Goal: Task Accomplishment & Management: Use online tool/utility

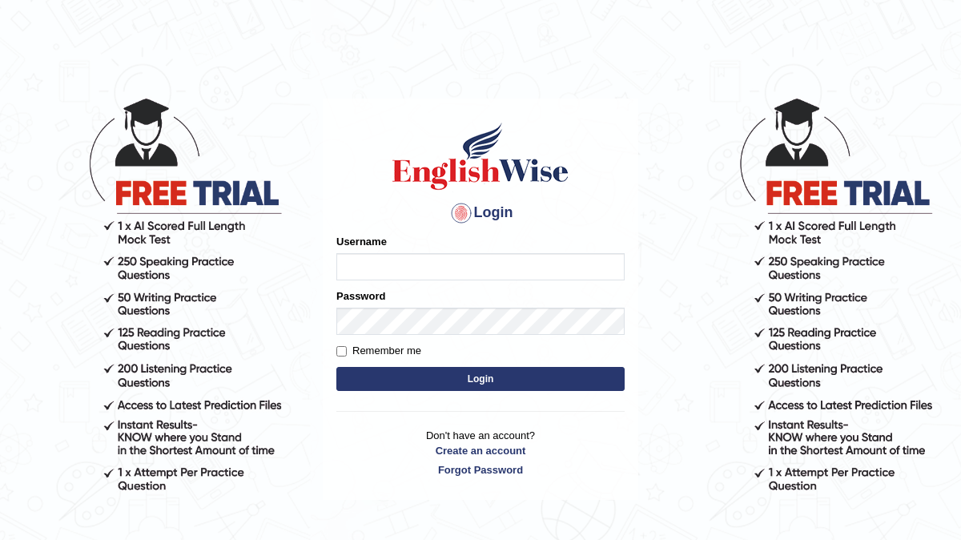
type input "[PERSON_NAME]"
click at [336, 367] on button "Login" at bounding box center [480, 379] width 288 height 24
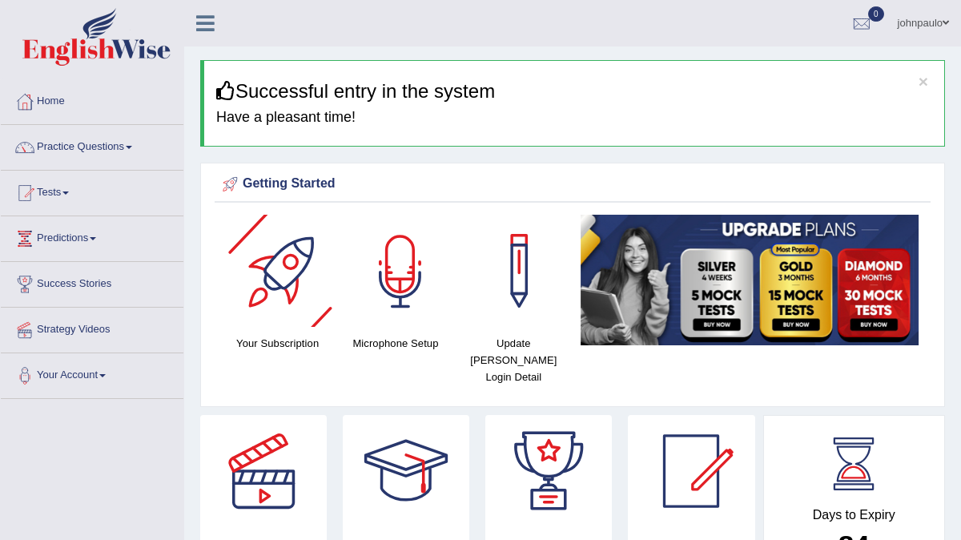
click at [393, 268] on div at bounding box center [400, 271] width 112 height 112
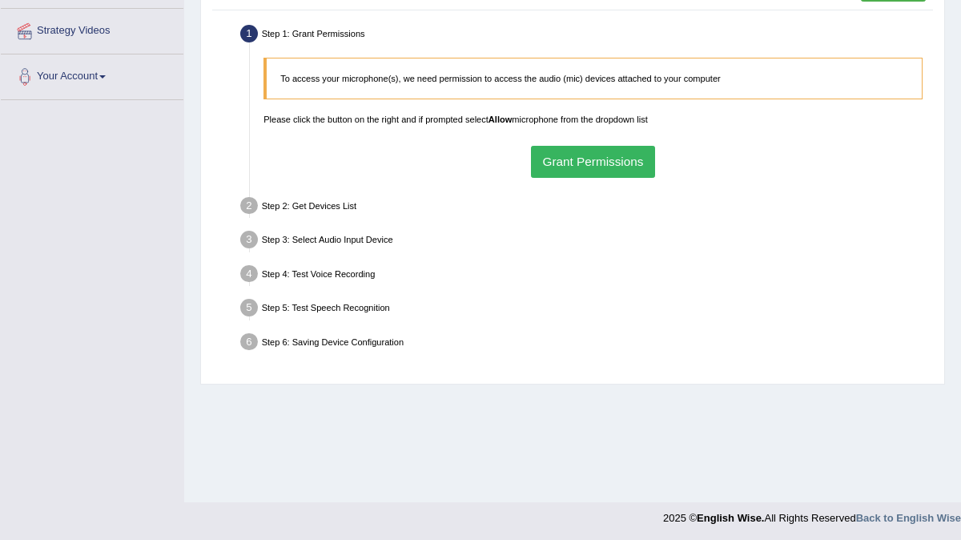
scroll to position [301, 0]
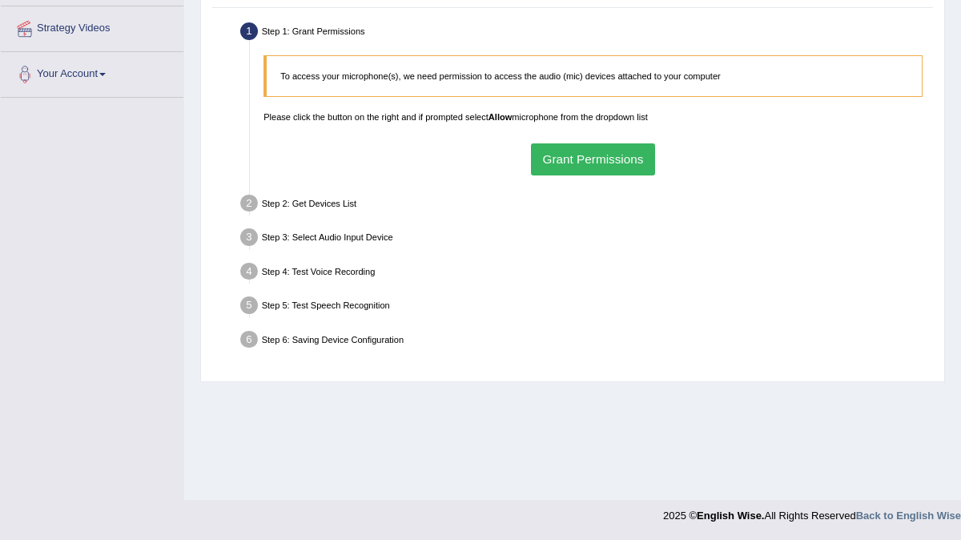
click at [579, 155] on button "Grant Permissions" at bounding box center [593, 158] width 124 height 31
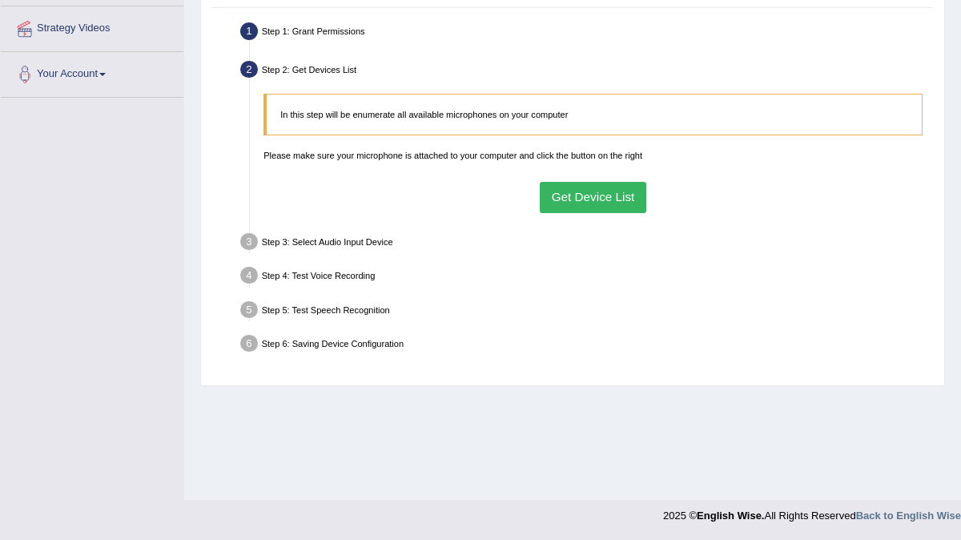
click at [610, 200] on button "Get Device List" at bounding box center [593, 197] width 107 height 31
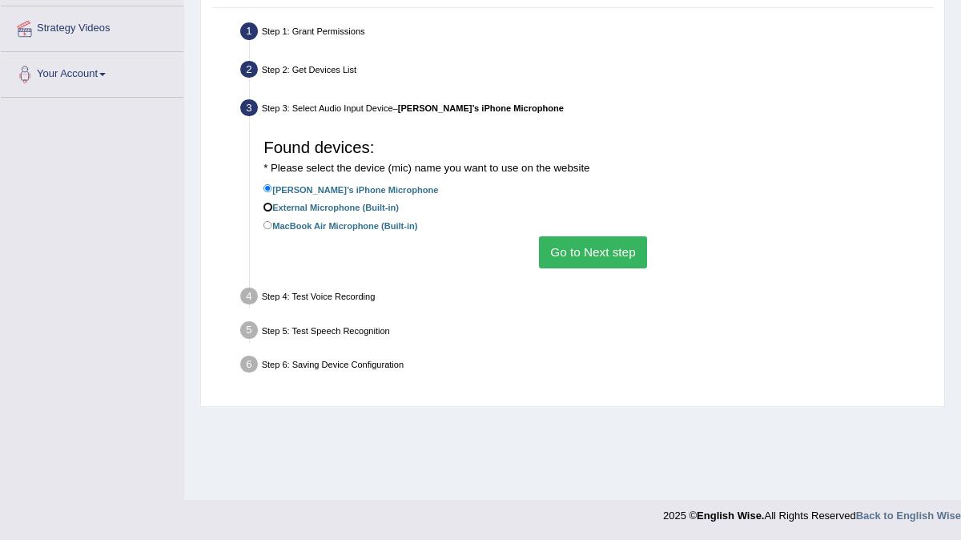
click at [269, 207] on input "External Microphone (Built-in)" at bounding box center [268, 207] width 9 height 9
radio input "true"
click at [590, 256] on button "Go to Next step" at bounding box center [593, 251] width 108 height 31
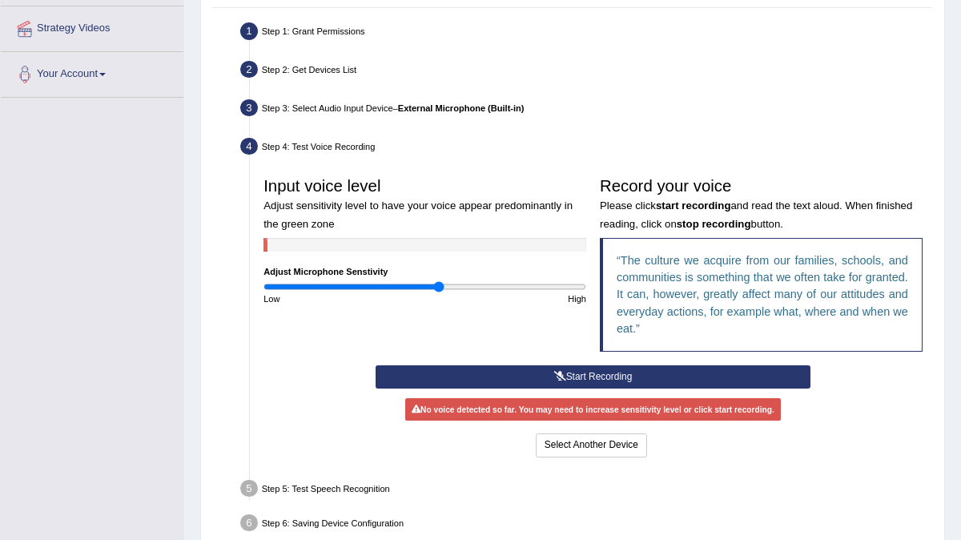
click at [549, 373] on button "Start Recording" at bounding box center [593, 376] width 435 height 23
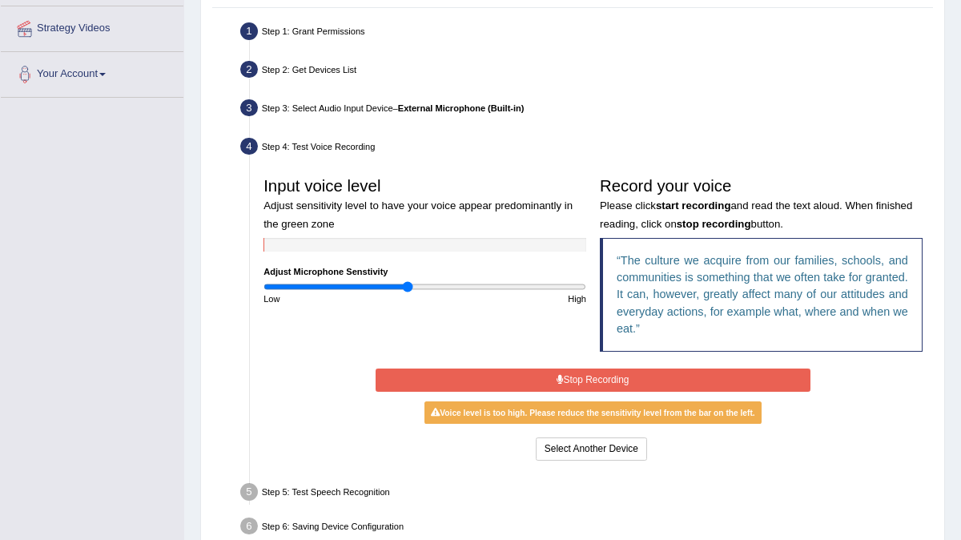
click at [407, 285] on input "range" at bounding box center [425, 286] width 323 height 11
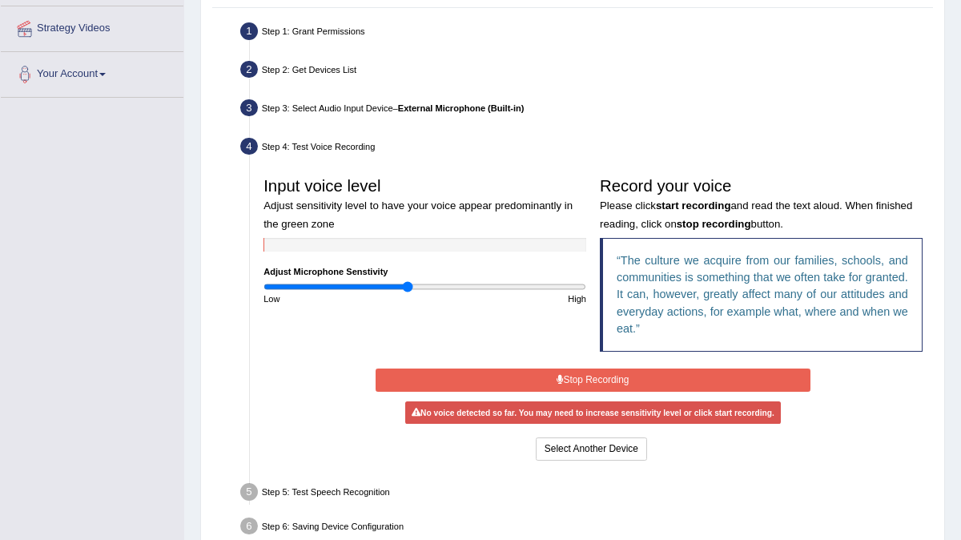
click at [559, 378] on icon at bounding box center [560, 380] width 6 height 10
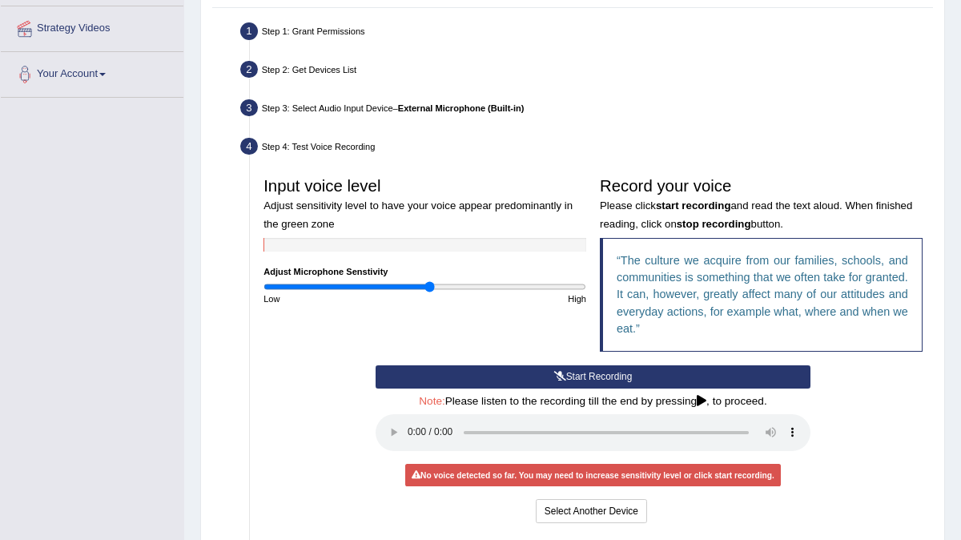
click at [428, 285] on input "range" at bounding box center [425, 286] width 323 height 11
click at [555, 376] on icon at bounding box center [560, 377] width 12 height 10
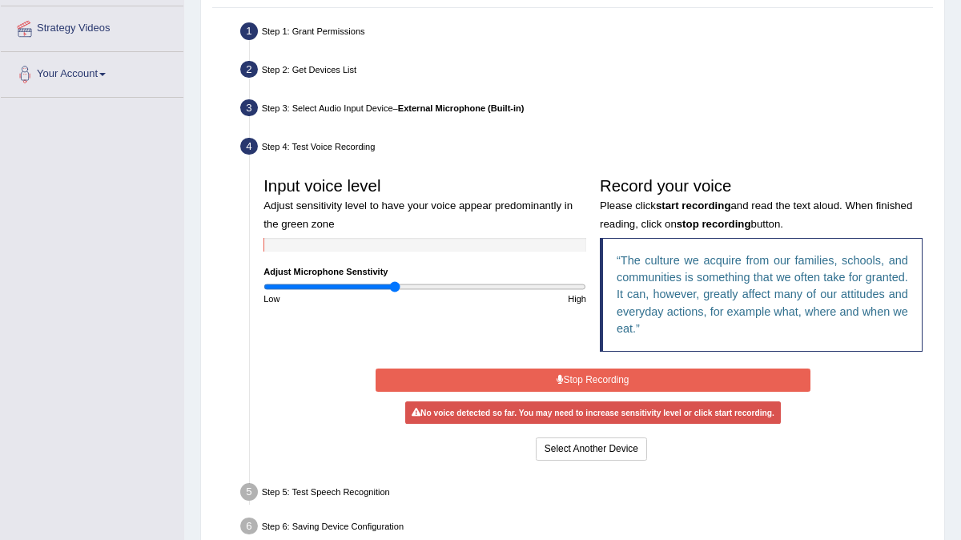
type input "0.82"
click at [394, 285] on input "range" at bounding box center [425, 286] width 323 height 11
click at [554, 380] on button "Stop Recording" at bounding box center [593, 379] width 435 height 23
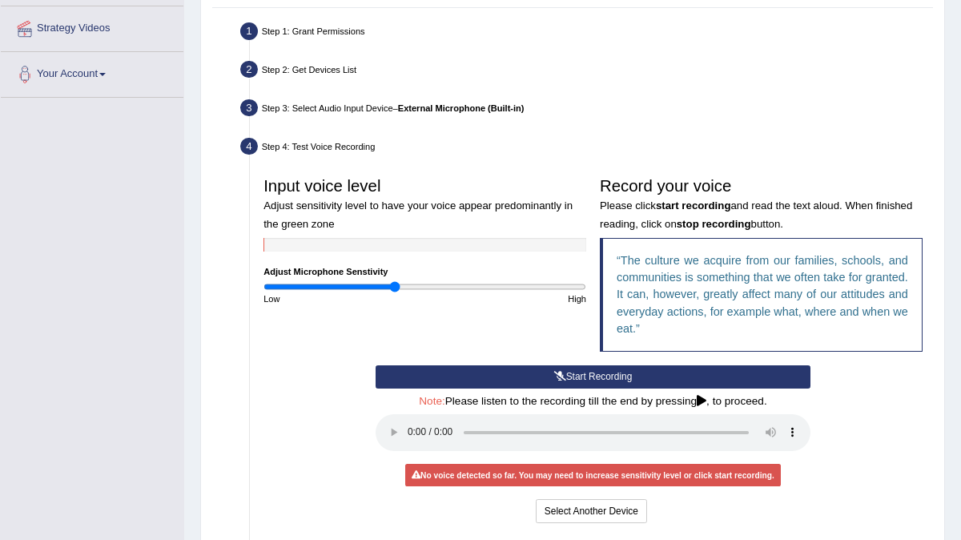
click at [554, 376] on icon at bounding box center [560, 377] width 12 height 10
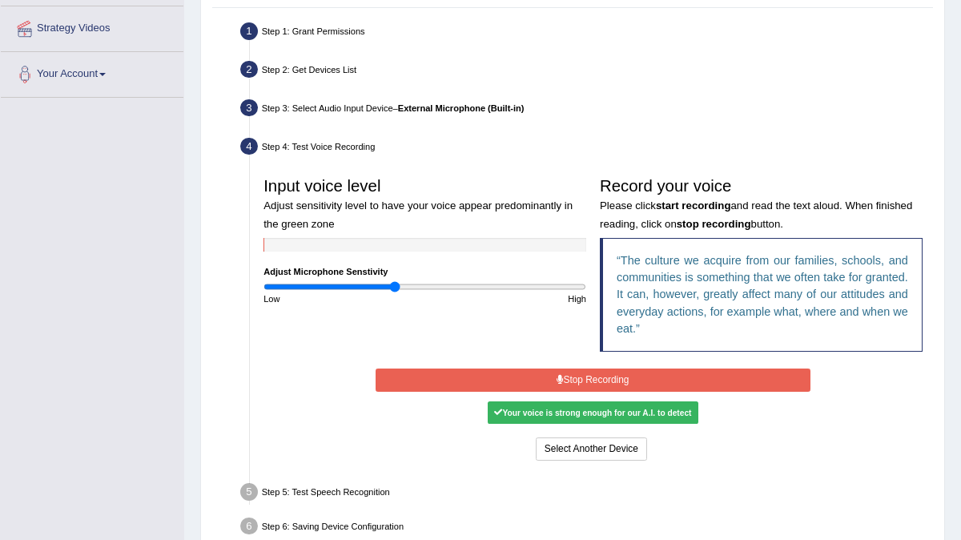
click at [585, 379] on button "Stop Recording" at bounding box center [593, 379] width 435 height 23
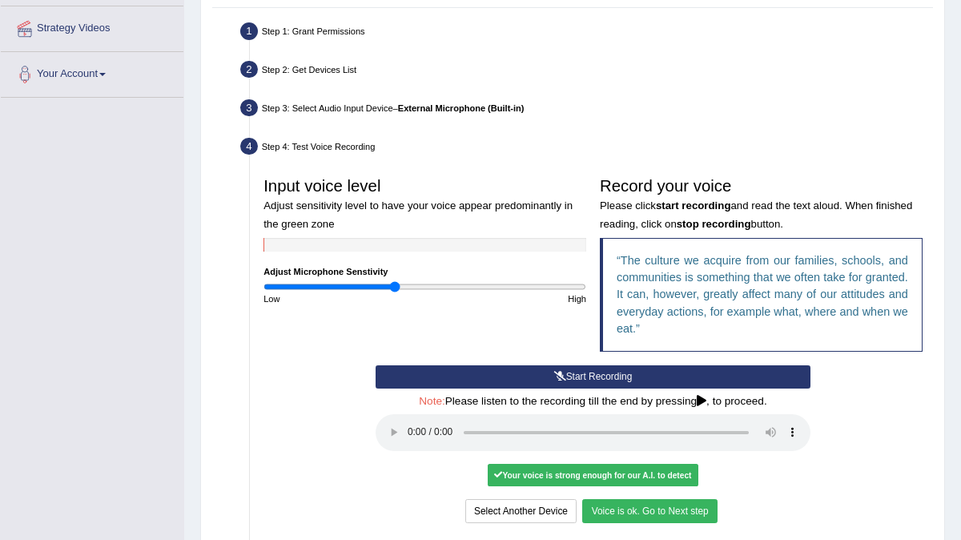
click at [666, 508] on button "Voice is ok. Go to Next step" at bounding box center [649, 510] width 135 height 23
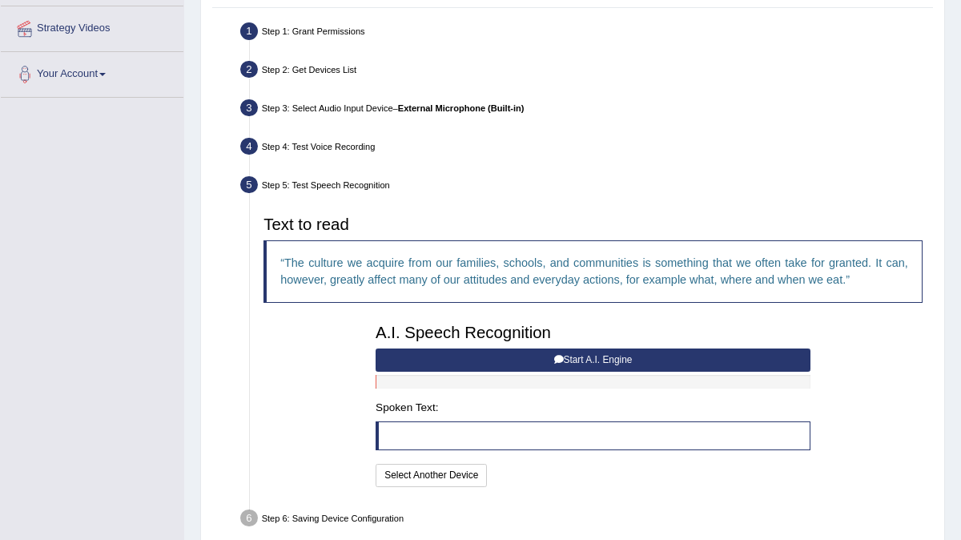
scroll to position [368, 0]
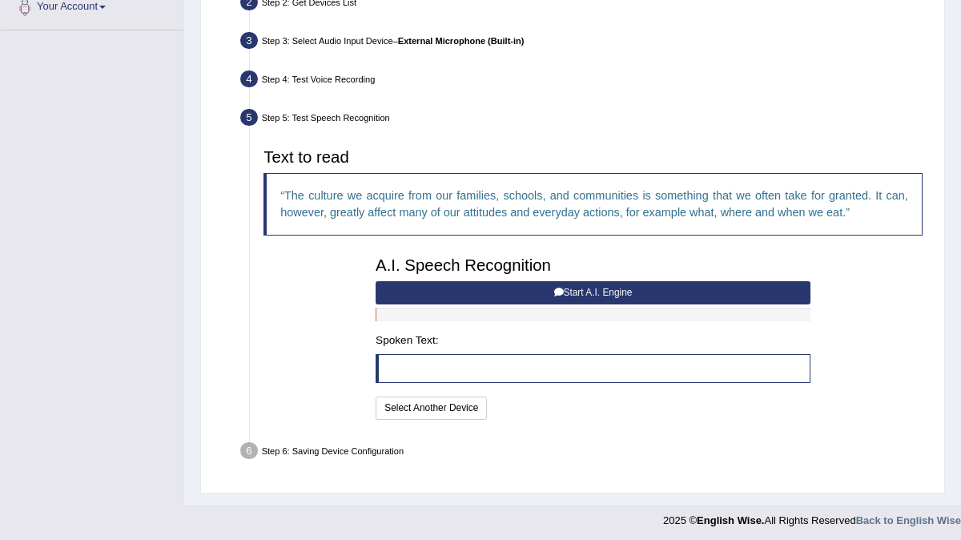
click at [604, 289] on button "Start A.I. Engine" at bounding box center [593, 292] width 435 height 23
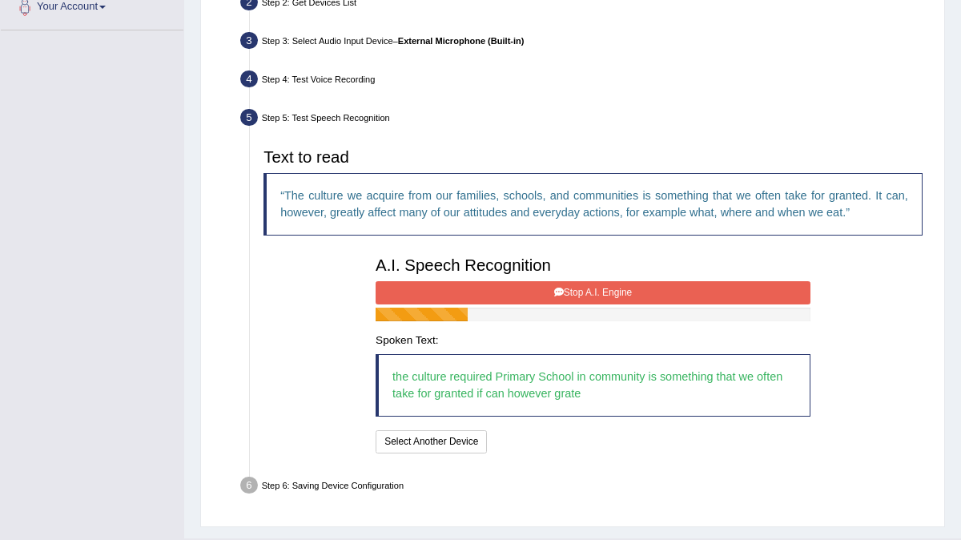
click at [604, 289] on button "Stop A.I. Engine" at bounding box center [593, 292] width 435 height 23
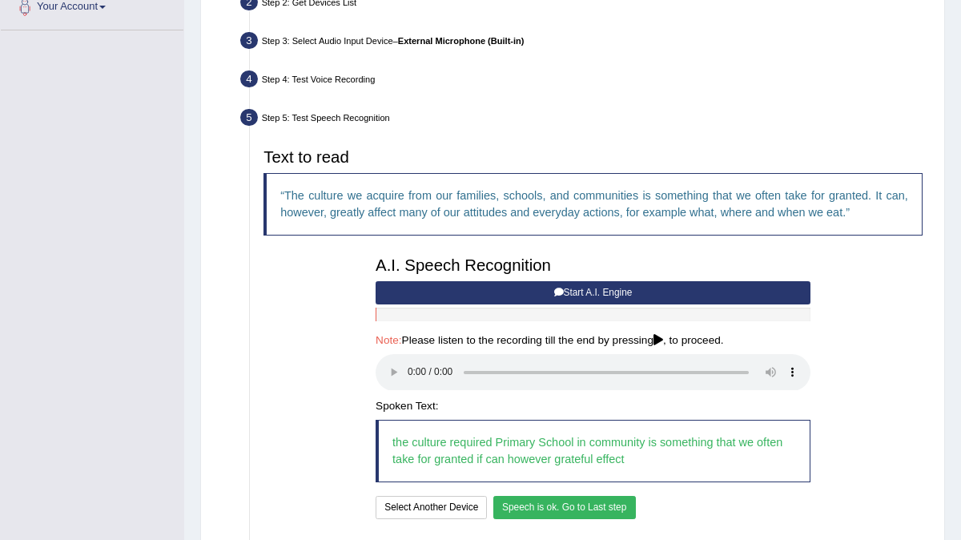
click at [550, 503] on button "Speech is ok. Go to Last step" at bounding box center [564, 507] width 143 height 23
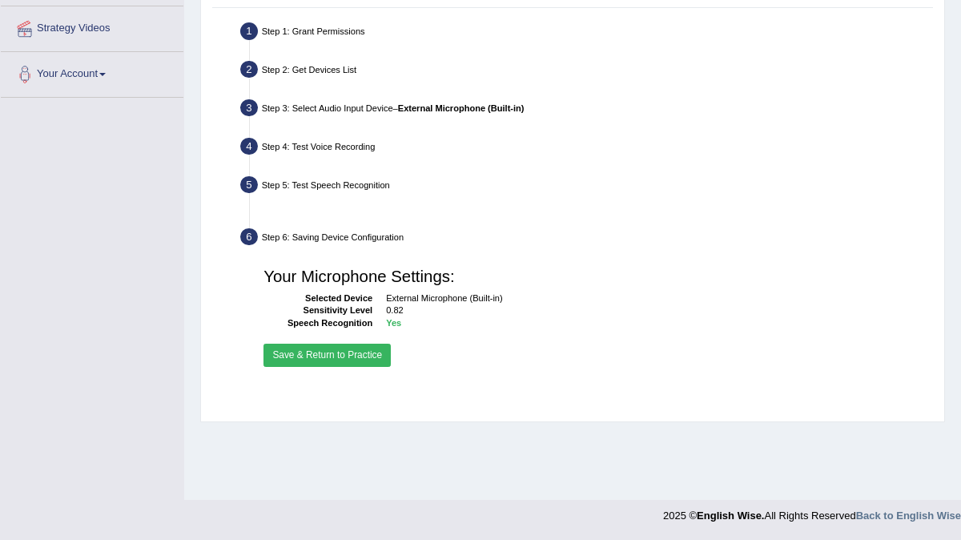
scroll to position [301, 0]
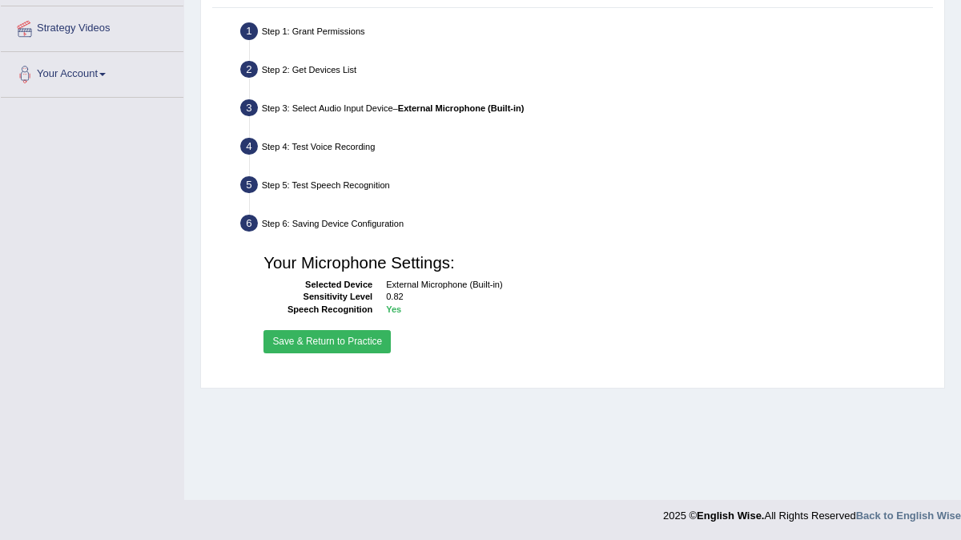
click at [349, 340] on button "Save & Return to Practice" at bounding box center [327, 341] width 127 height 23
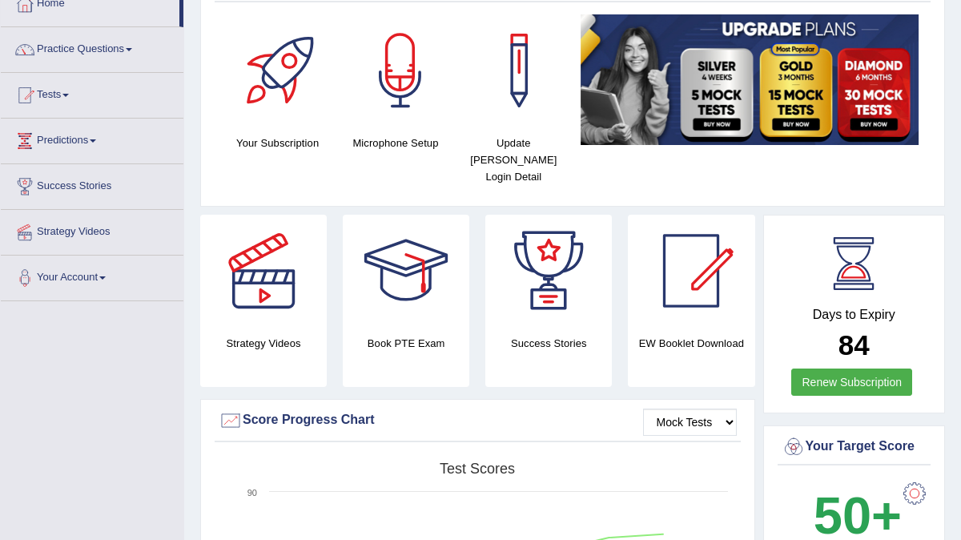
scroll to position [105, 0]
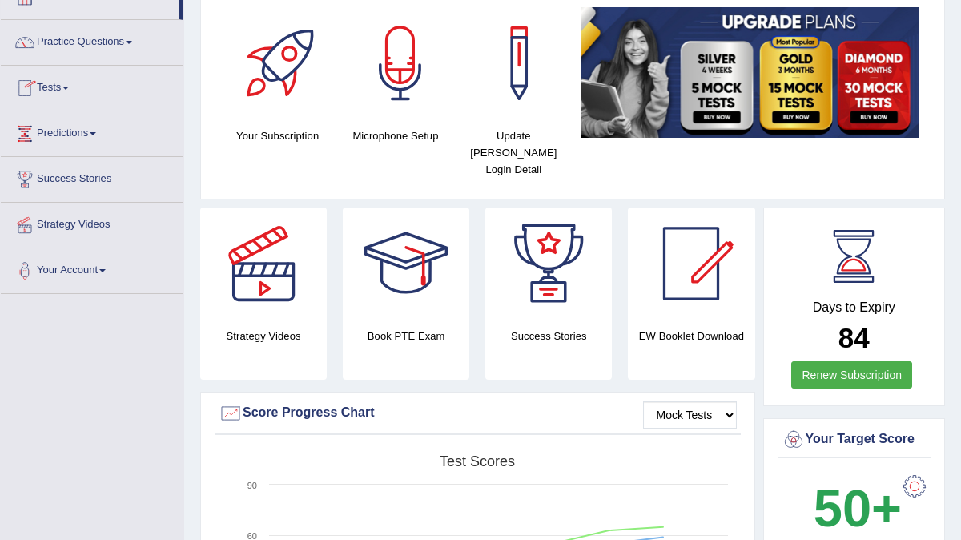
click at [132, 43] on span at bounding box center [129, 42] width 6 height 3
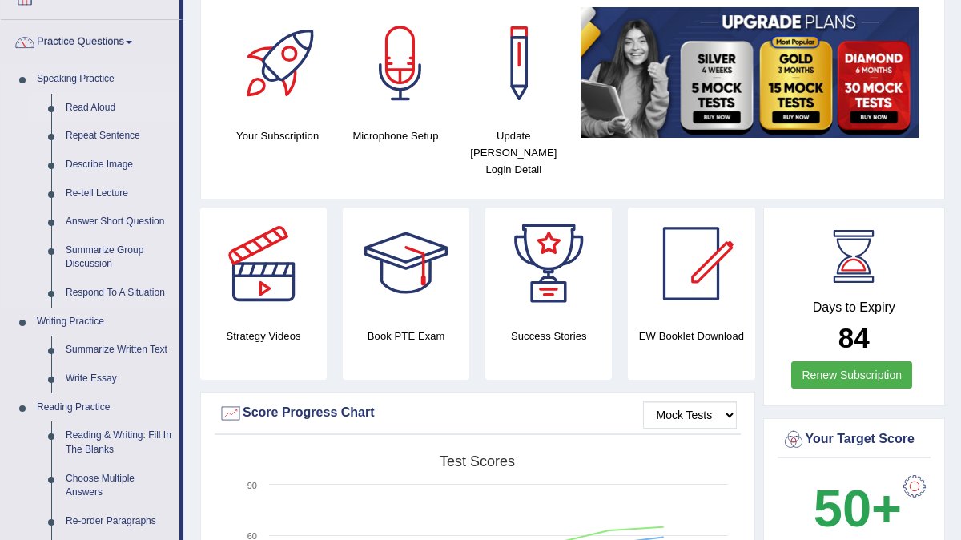
click at [107, 107] on link "Read Aloud" at bounding box center [118, 108] width 121 height 29
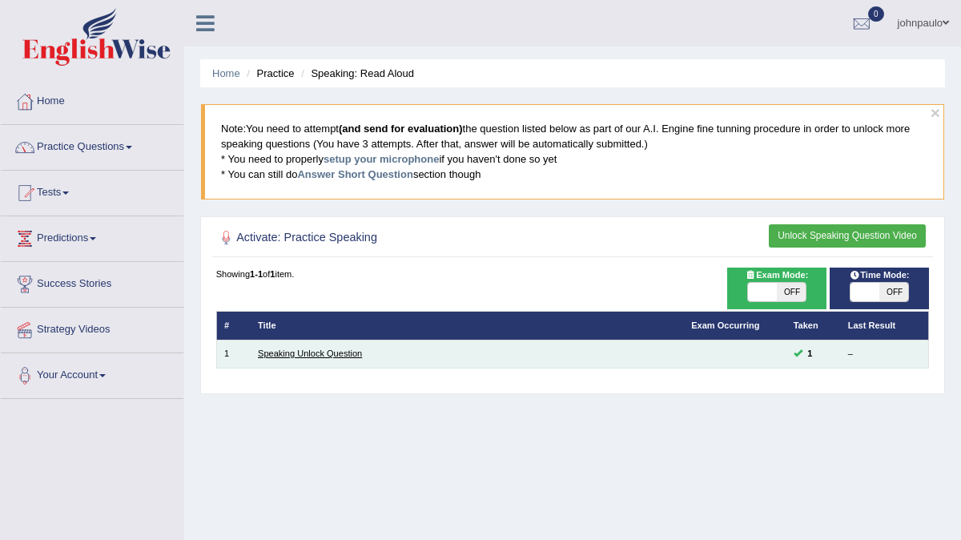
click at [306, 358] on link "Speaking Unlock Question" at bounding box center [310, 353] width 104 height 10
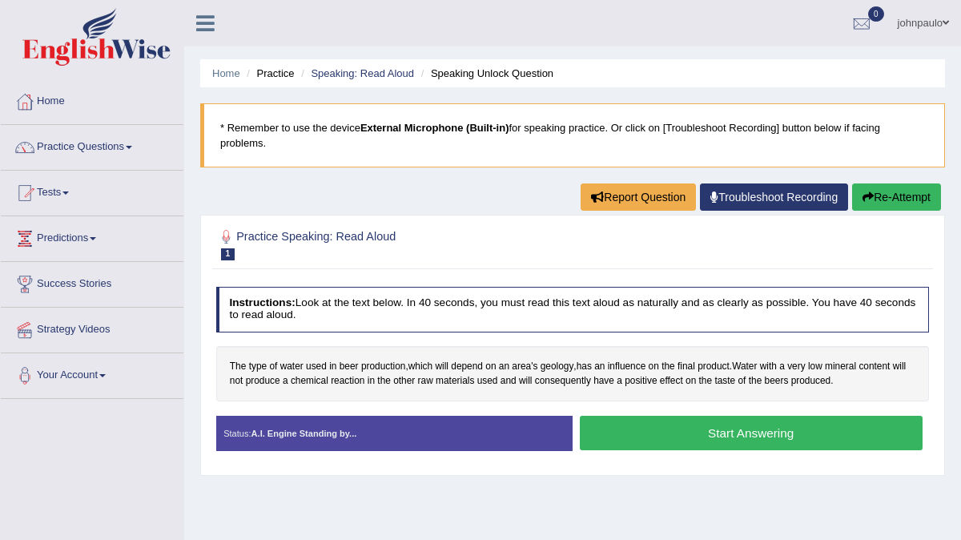
click at [694, 429] on button "Start Answering" at bounding box center [751, 433] width 343 height 34
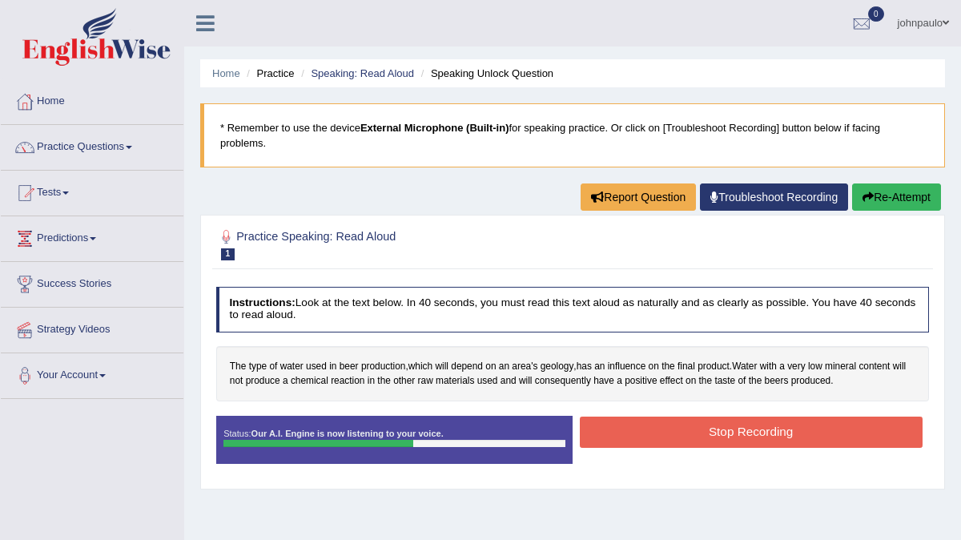
click at [689, 433] on button "Stop Recording" at bounding box center [751, 432] width 343 height 31
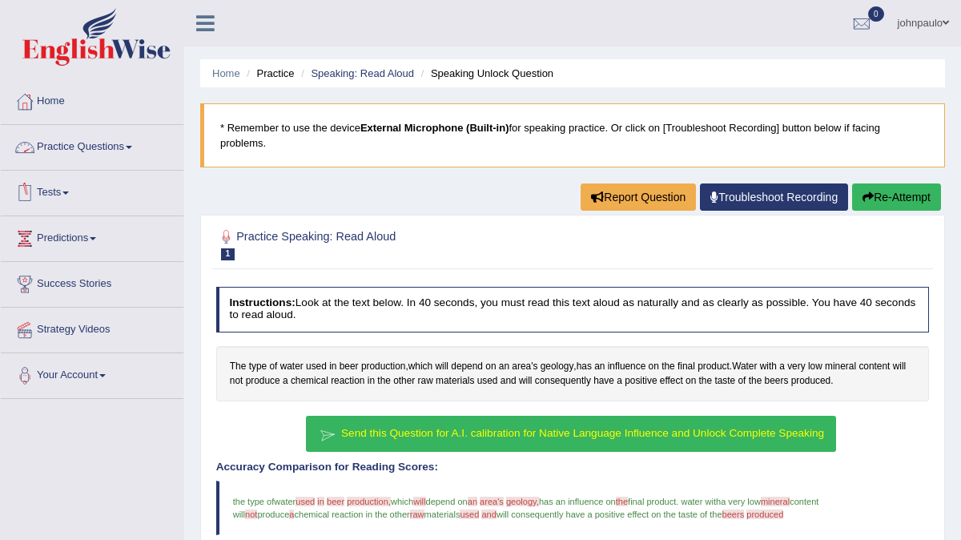
click at [69, 192] on span at bounding box center [65, 192] width 6 height 3
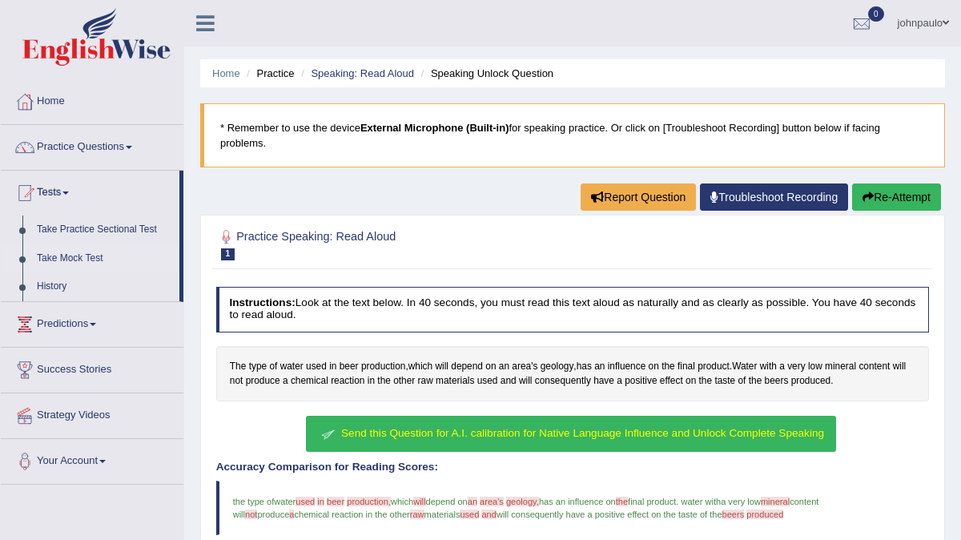
click at [92, 259] on link "Take Mock Test" at bounding box center [105, 258] width 150 height 29
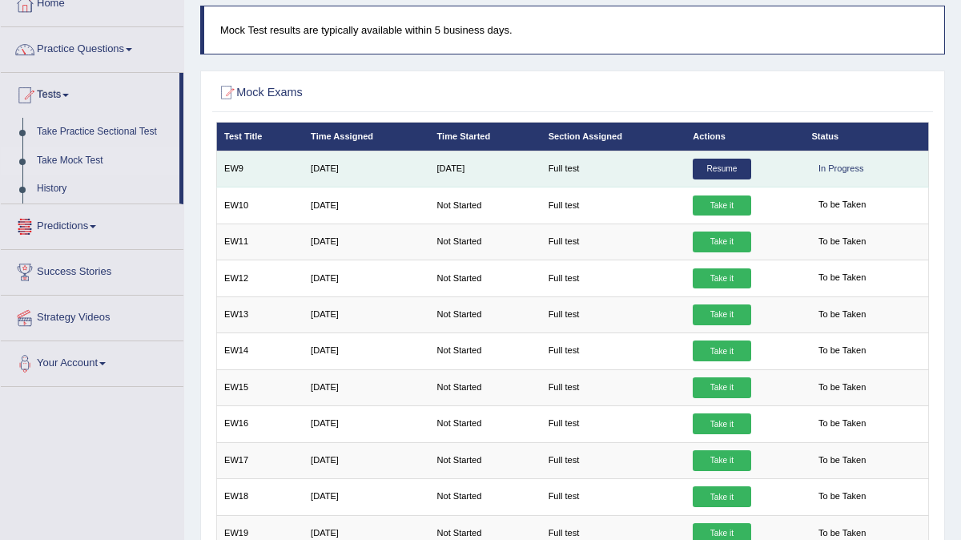
scroll to position [99, 0]
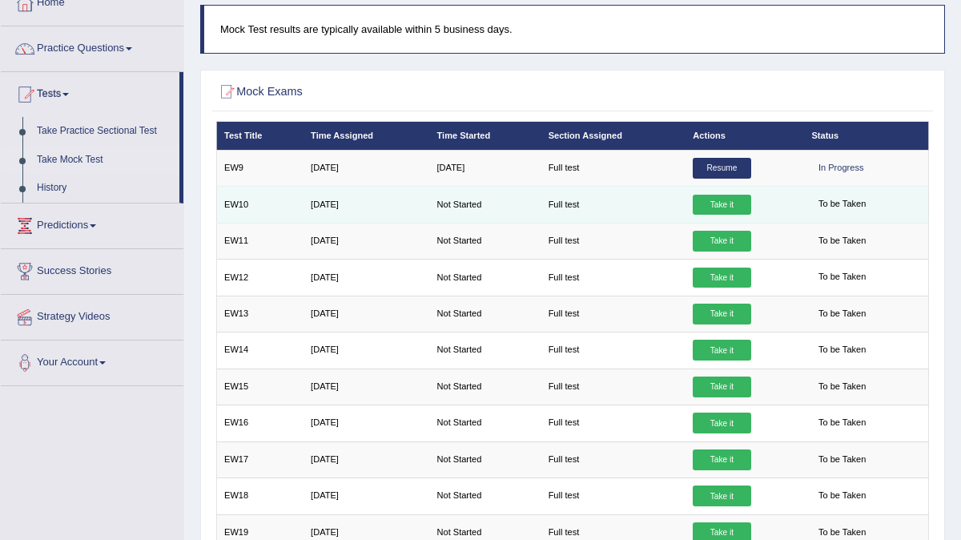
click at [717, 202] on link "Take it" at bounding box center [722, 205] width 58 height 21
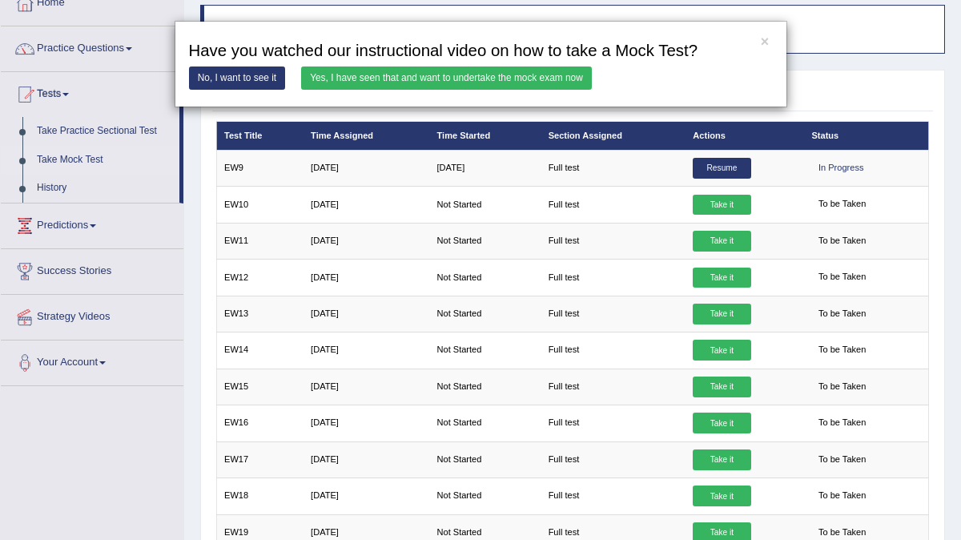
click at [480, 78] on link "Yes, I have seen that and want to undertake the mock exam now" at bounding box center [446, 77] width 291 height 23
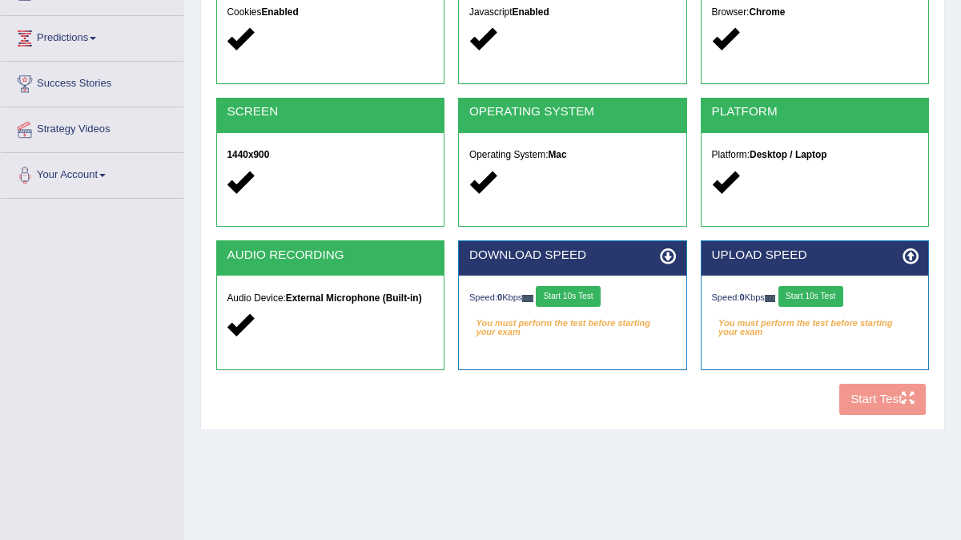
scroll to position [301, 0]
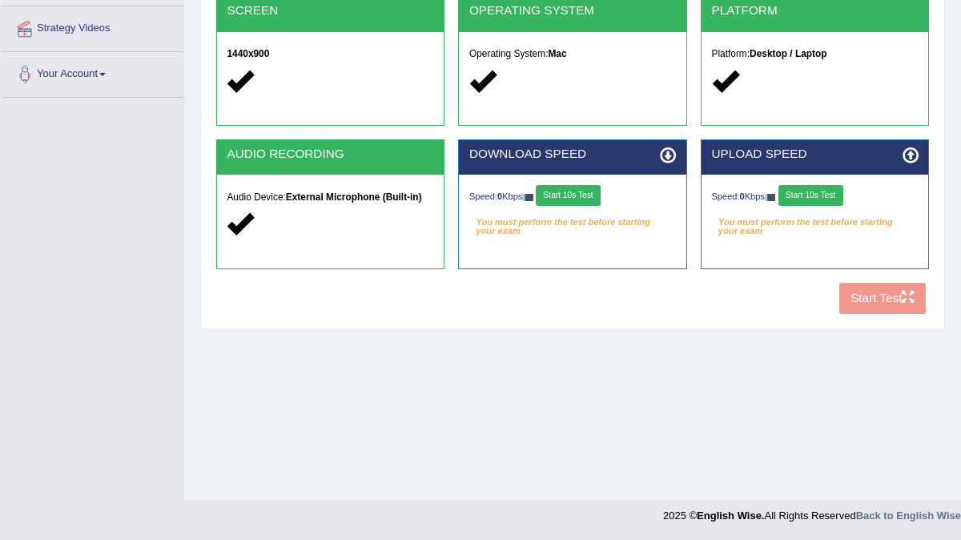
click at [578, 194] on button "Start 10s Test" at bounding box center [568, 195] width 65 height 21
click at [812, 190] on button "Start 10s Test" at bounding box center [811, 195] width 65 height 21
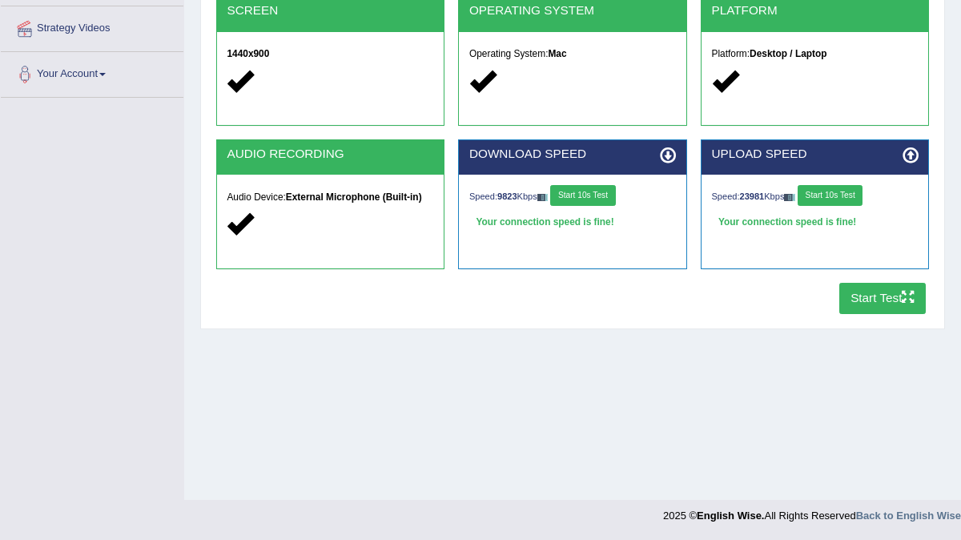
click at [890, 297] on button "Start Test" at bounding box center [882, 298] width 87 height 31
